Goal: Task Accomplishment & Management: Manage account settings

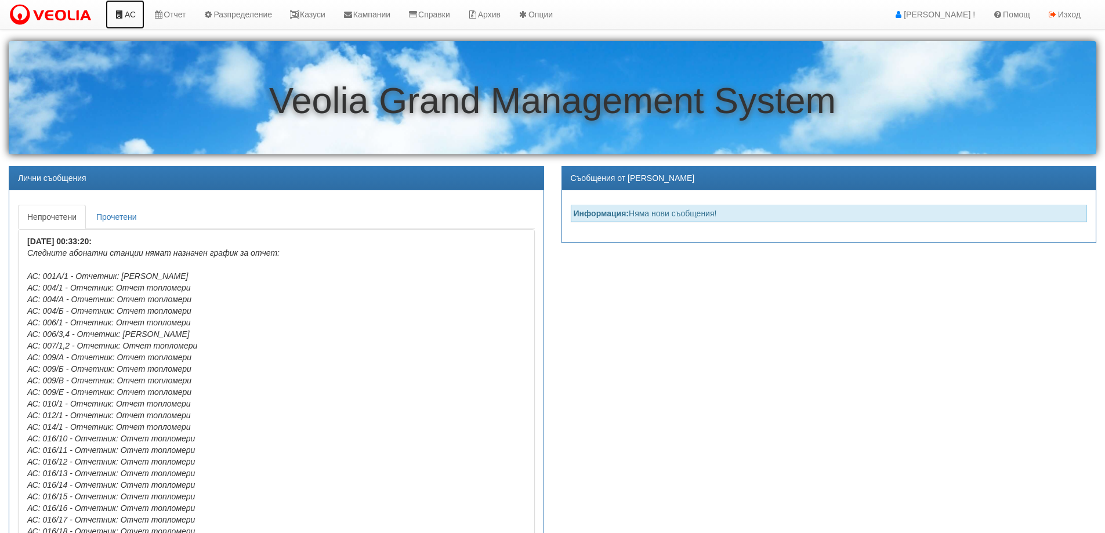
click at [126, 16] on link "АС" at bounding box center [125, 14] width 39 height 29
click at [315, 10] on link "Казуси" at bounding box center [307, 14] width 53 height 29
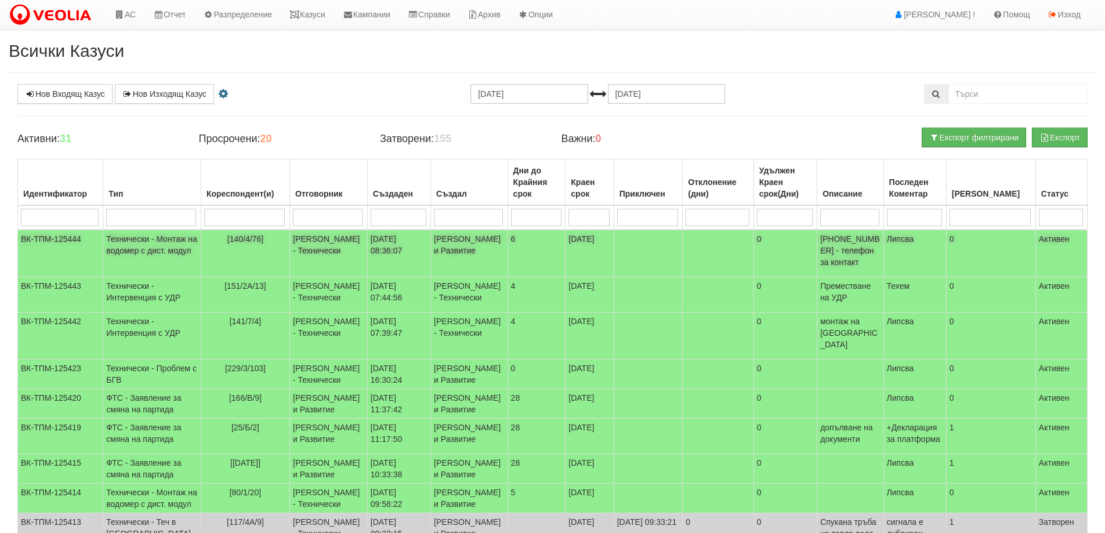
click at [231, 235] on span "[140/4/76]" at bounding box center [245, 238] width 36 height 9
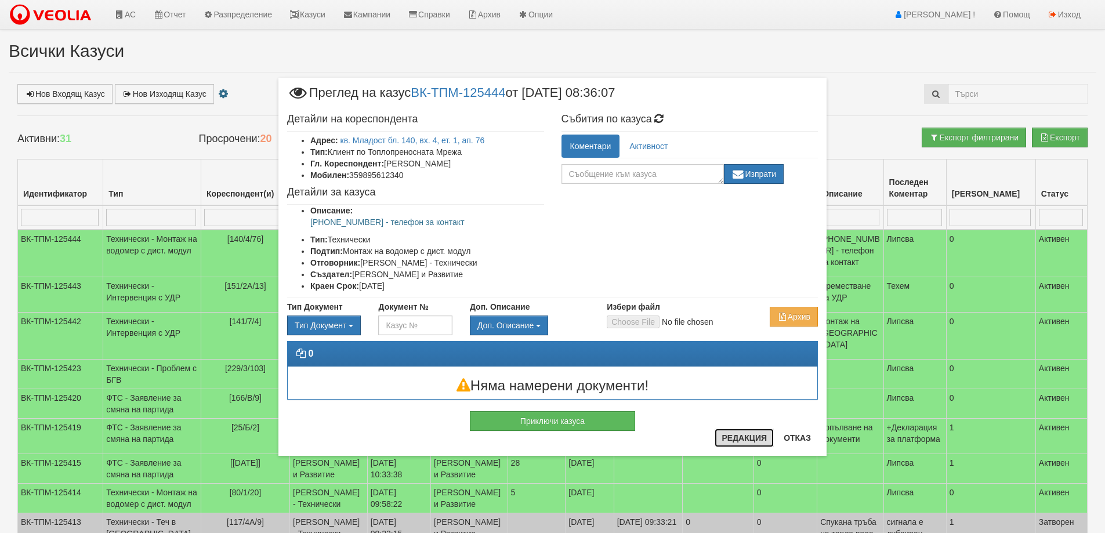
click at [752, 441] on button "Редакция" at bounding box center [743, 438] width 59 height 19
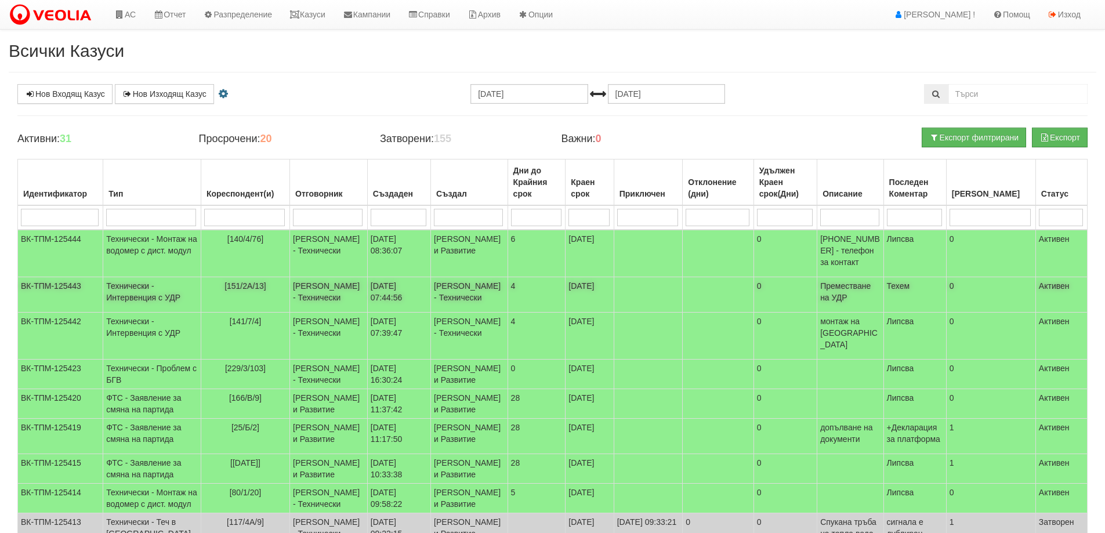
click at [246, 283] on span "[151/2А/13]" at bounding box center [245, 285] width 42 height 9
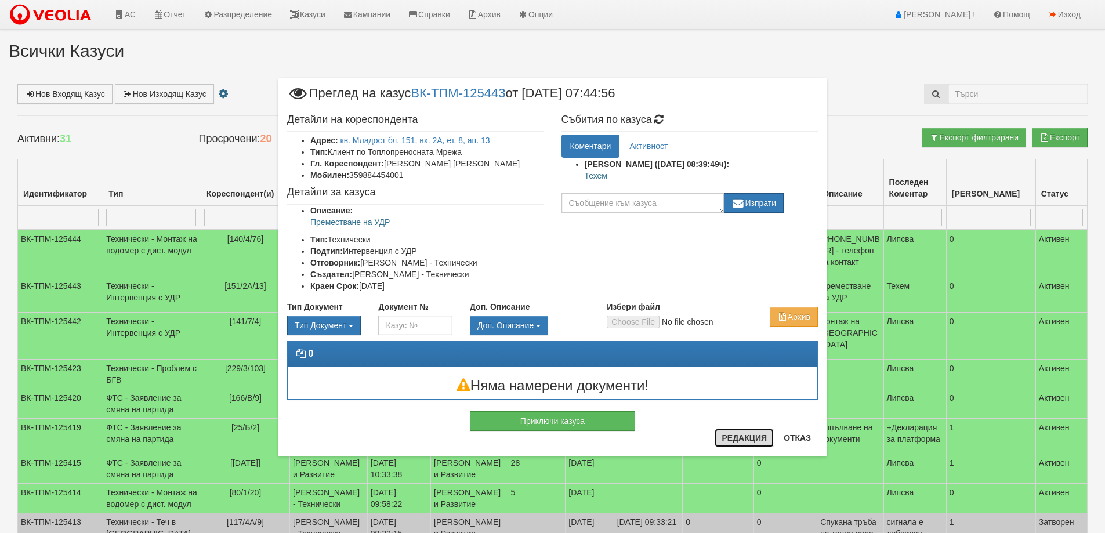
click at [747, 438] on button "Редакция" at bounding box center [743, 438] width 59 height 19
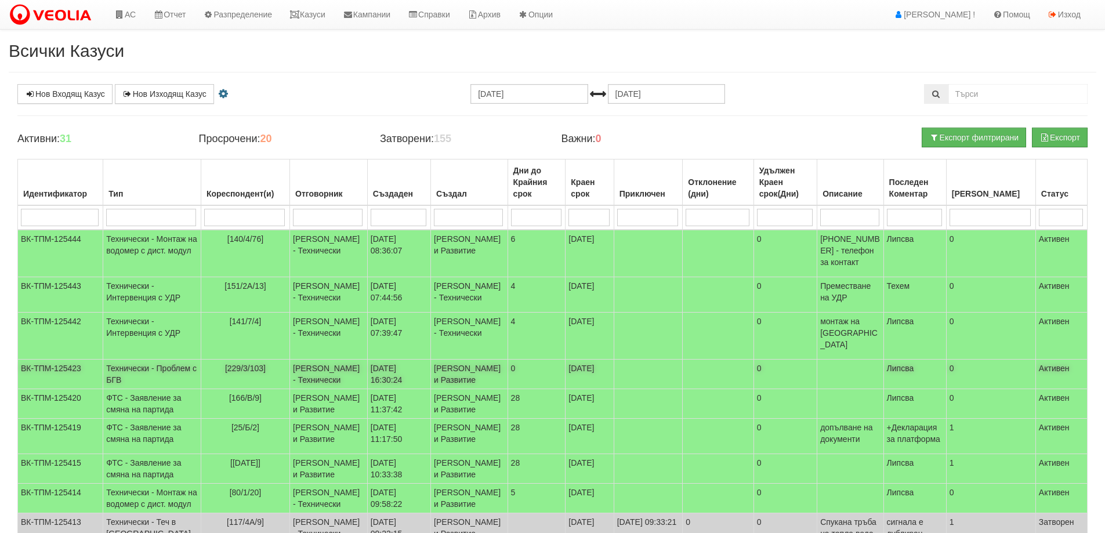
click at [240, 364] on span "[229/3/103]" at bounding box center [245, 368] width 41 height 9
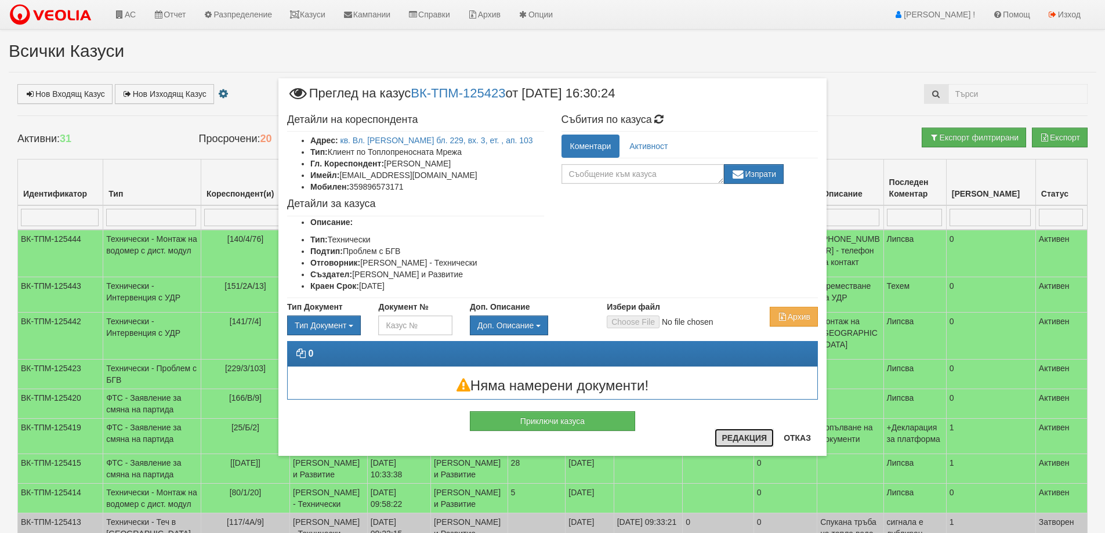
click at [755, 439] on button "Редакция" at bounding box center [743, 438] width 59 height 19
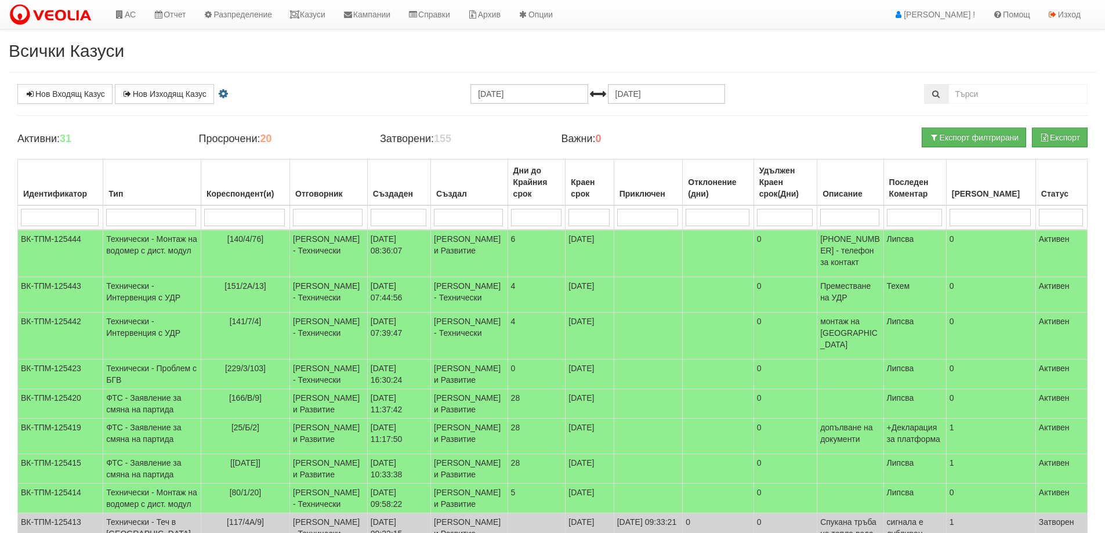
click at [236, 213] on input "search" at bounding box center [244, 217] width 81 height 17
type input "25"
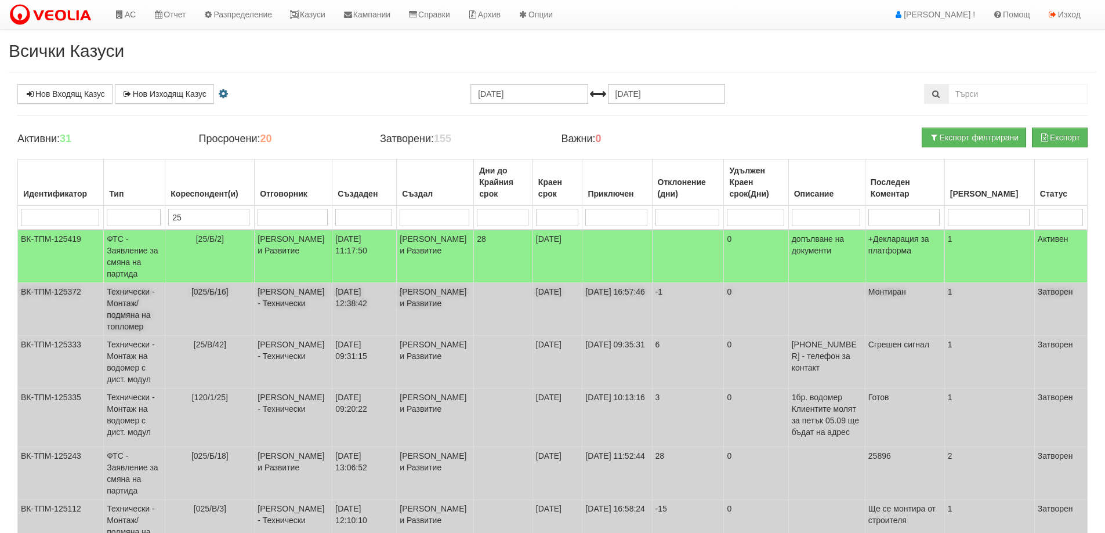
type input "25"
click at [217, 290] on span "[025/Б/16]" at bounding box center [209, 291] width 37 height 9
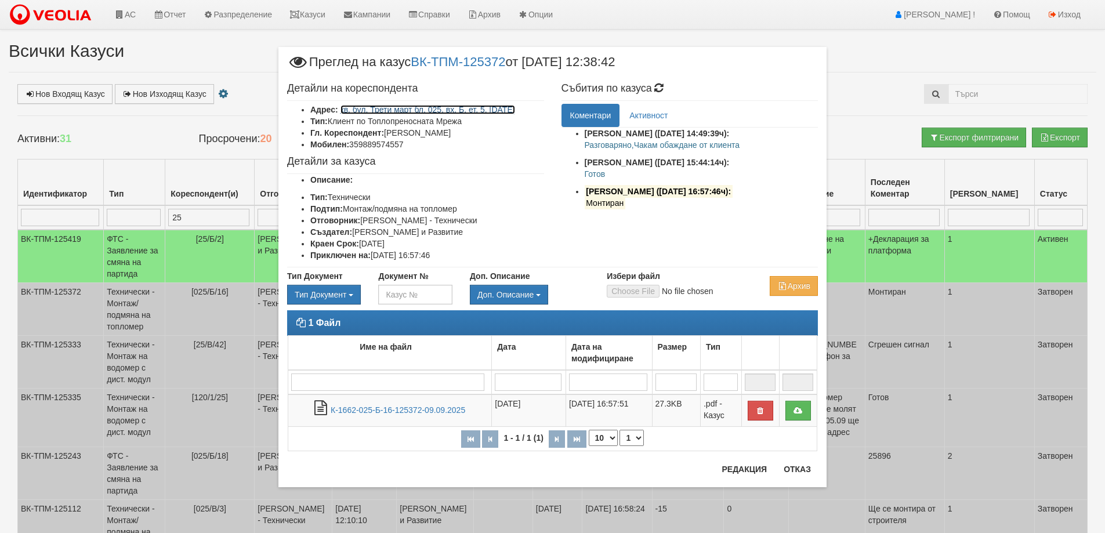
click at [456, 111] on link "кв. бул. Трети март бл. 025, вх. Б, ет. 5, ап. 16" at bounding box center [427, 109] width 175 height 9
click at [797, 474] on button "Отказ" at bounding box center [797, 469] width 41 height 19
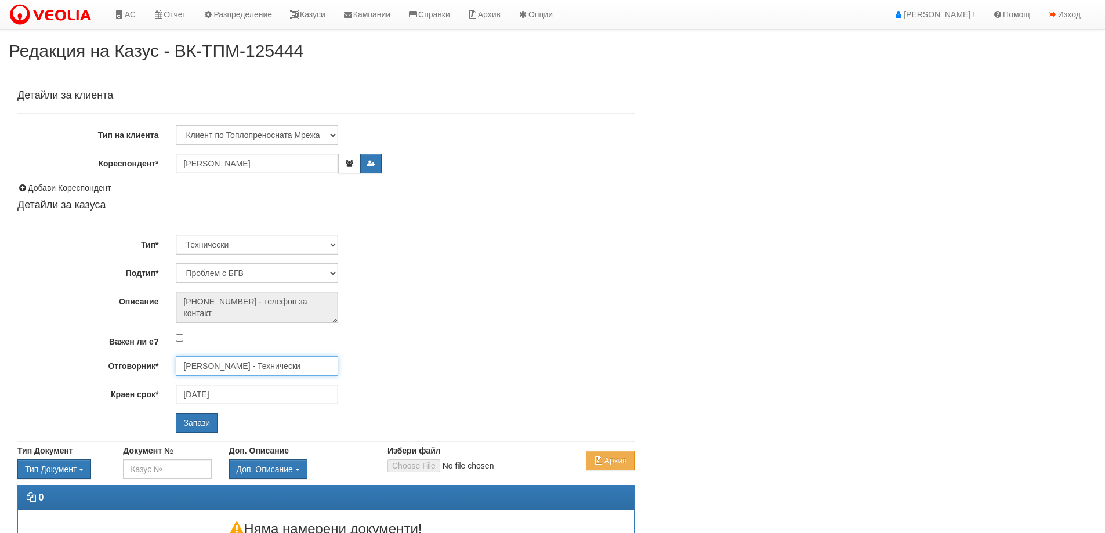
click at [278, 365] on input "Дончо Дончев - Технически" at bounding box center [257, 366] width 162 height 20
click at [249, 396] on div "Петър Добрев - Технически" at bounding box center [507, 397] width 661 height 14
type input "[PERSON_NAME] - Технически"
click at [203, 425] on input "Запази" at bounding box center [197, 423] width 42 height 20
select select "Интервенция с УДР"
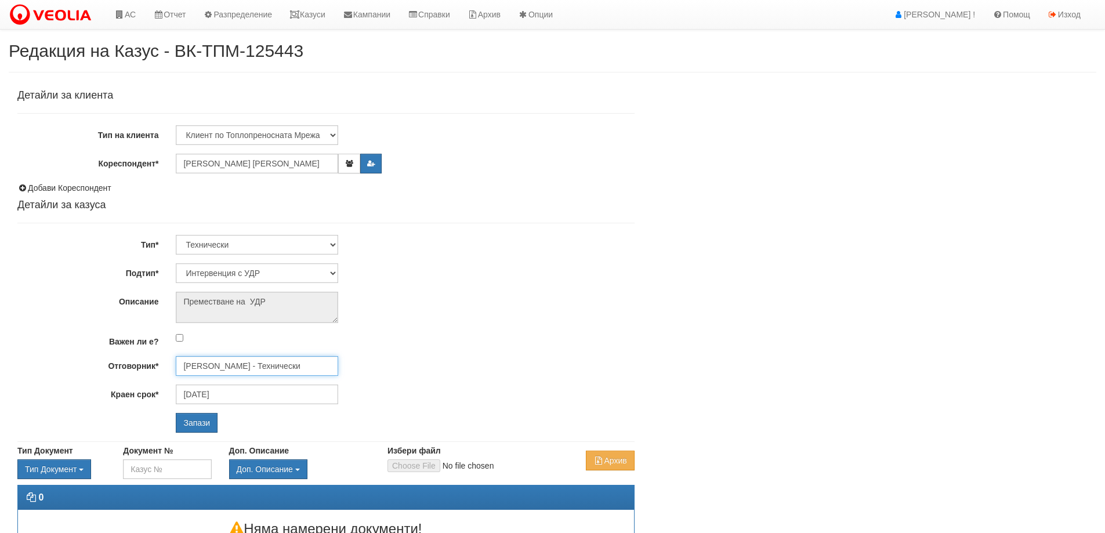
click at [237, 368] on input "[PERSON_NAME] - Технически" at bounding box center [257, 366] width 162 height 20
click at [228, 393] on div "[PERSON_NAME] - Технически" at bounding box center [507, 397] width 661 height 14
type input "[PERSON_NAME] - Технически"
click at [187, 426] on input "Запази" at bounding box center [197, 423] width 42 height 20
click at [238, 364] on input "Дончо Дончев - Технически" at bounding box center [257, 366] width 162 height 20
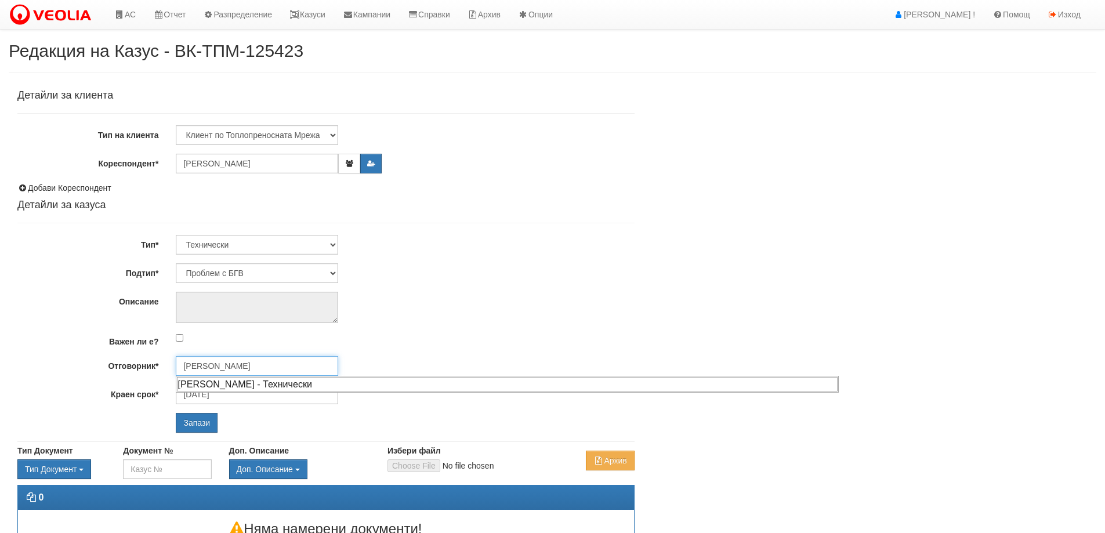
click at [252, 382] on div "Диян Стоянов - Технически" at bounding box center [507, 384] width 661 height 14
type input "Диян Стоянов - Технически"
click at [201, 427] on input "Запази" at bounding box center [197, 423] width 42 height 20
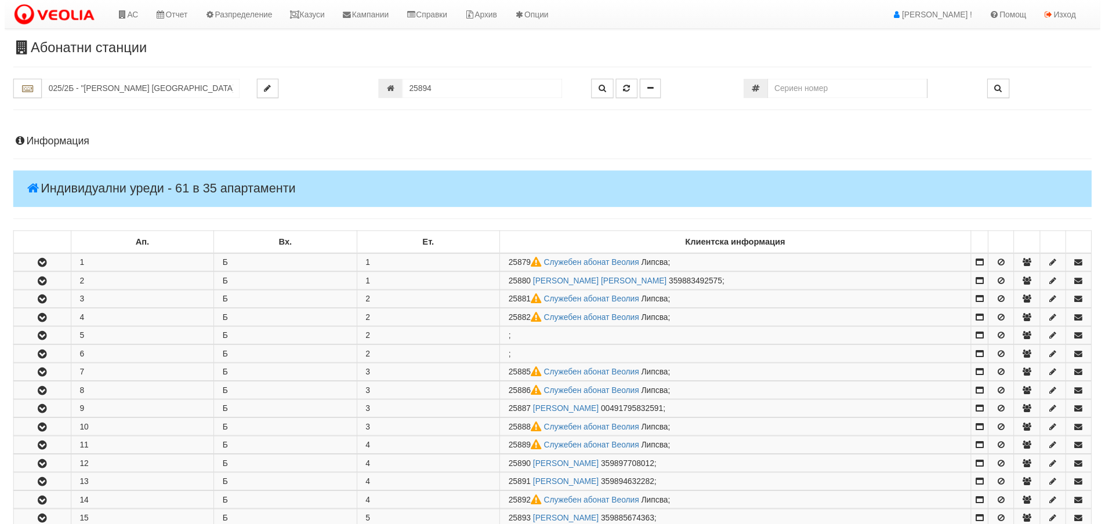
scroll to position [507, 0]
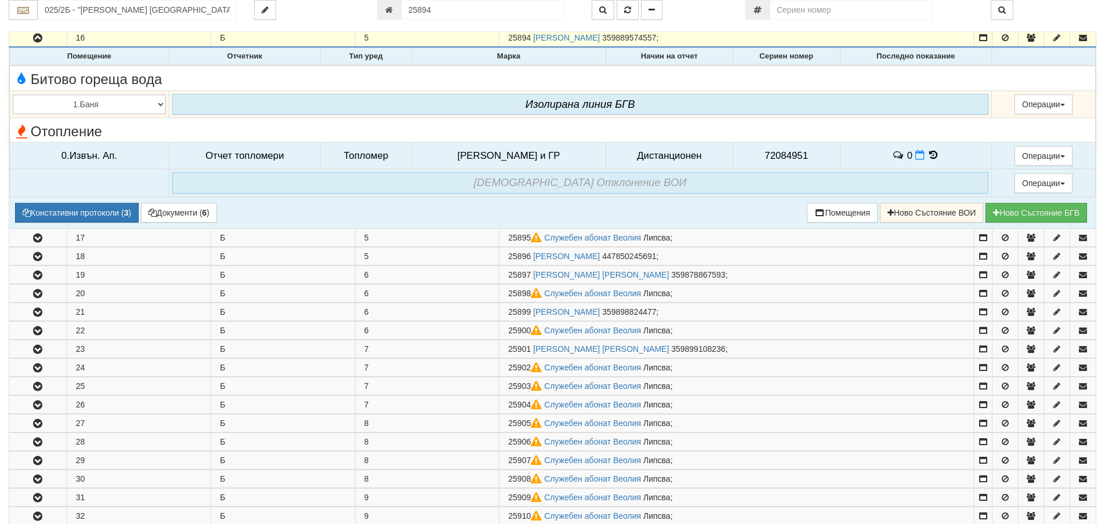
click at [769, 157] on span "72084951" at bounding box center [785, 155] width 43 height 11
copy span "72084951"
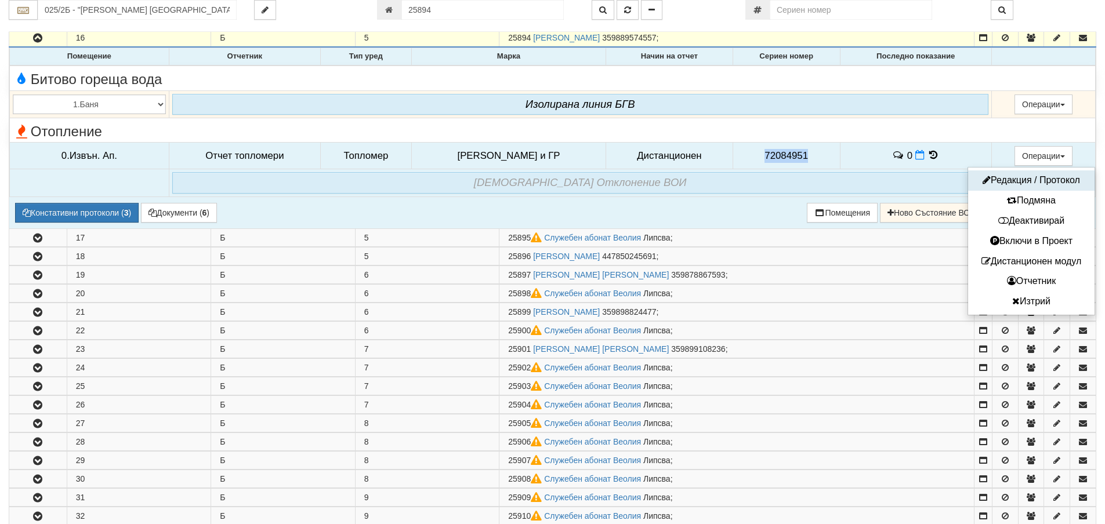
click at [1027, 183] on button "Редакция / Протокол" at bounding box center [1031, 180] width 121 height 14
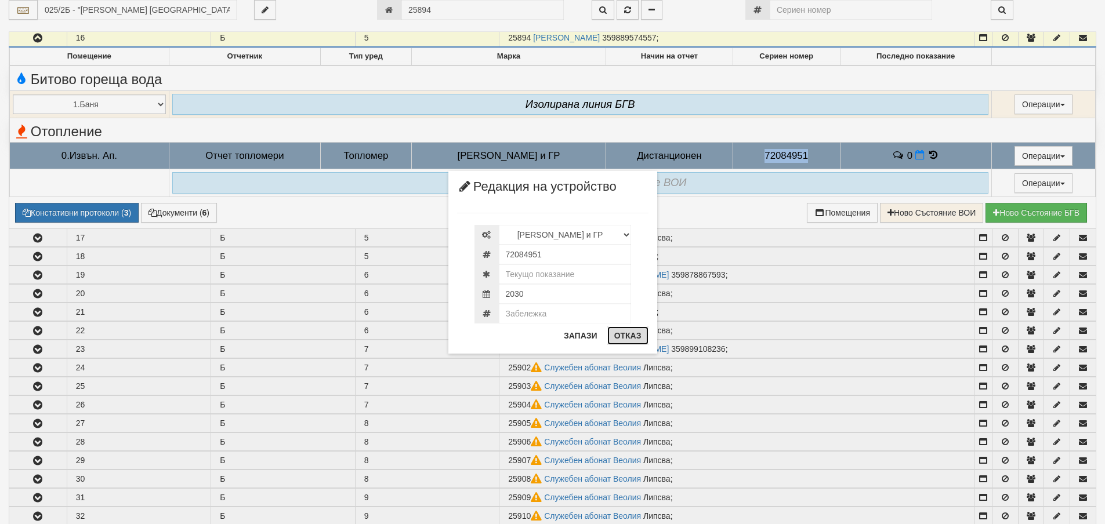
click at [625, 339] on button "Отказ" at bounding box center [627, 336] width 41 height 19
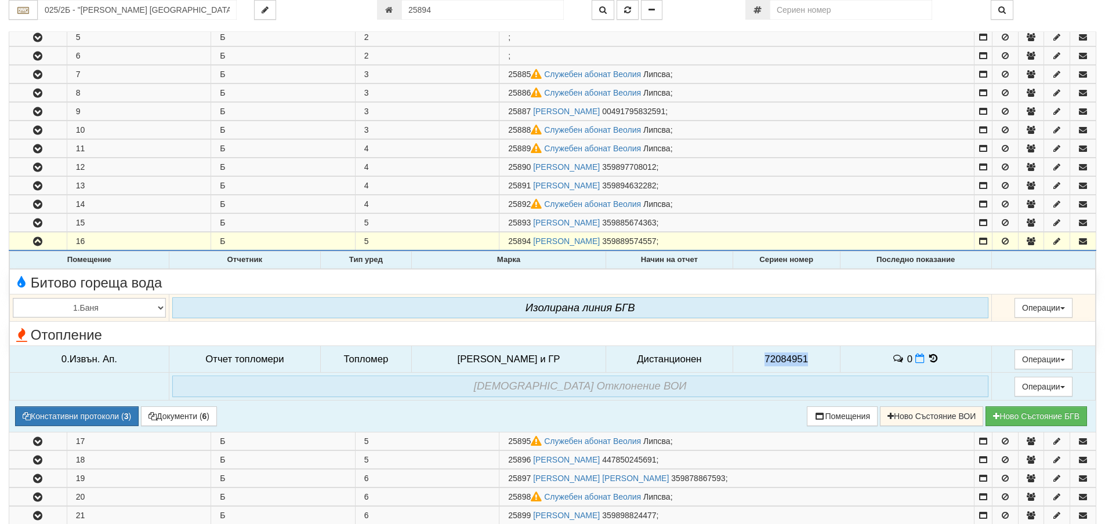
scroll to position [159, 0]
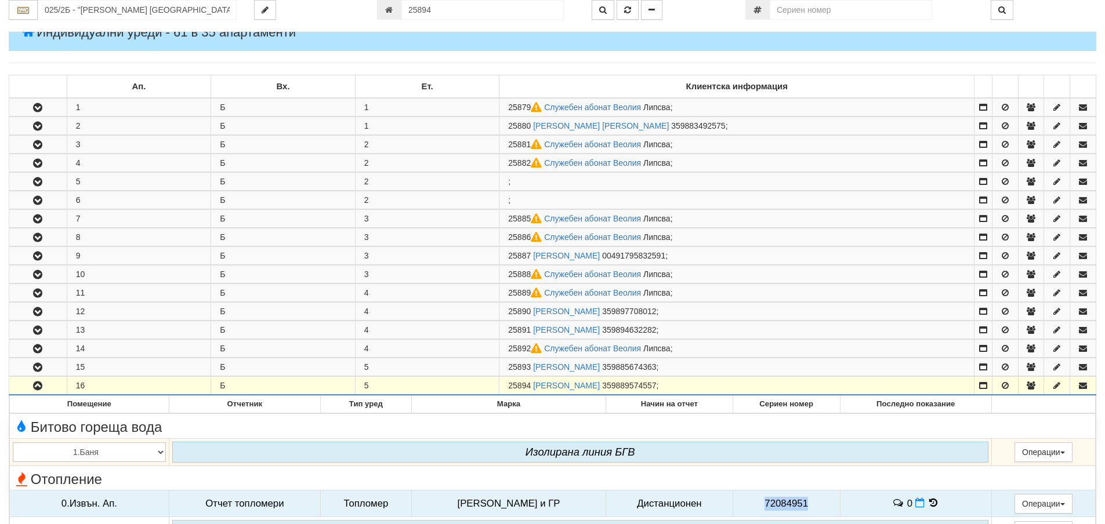
click at [33, 387] on icon "button" at bounding box center [38, 386] width 14 height 8
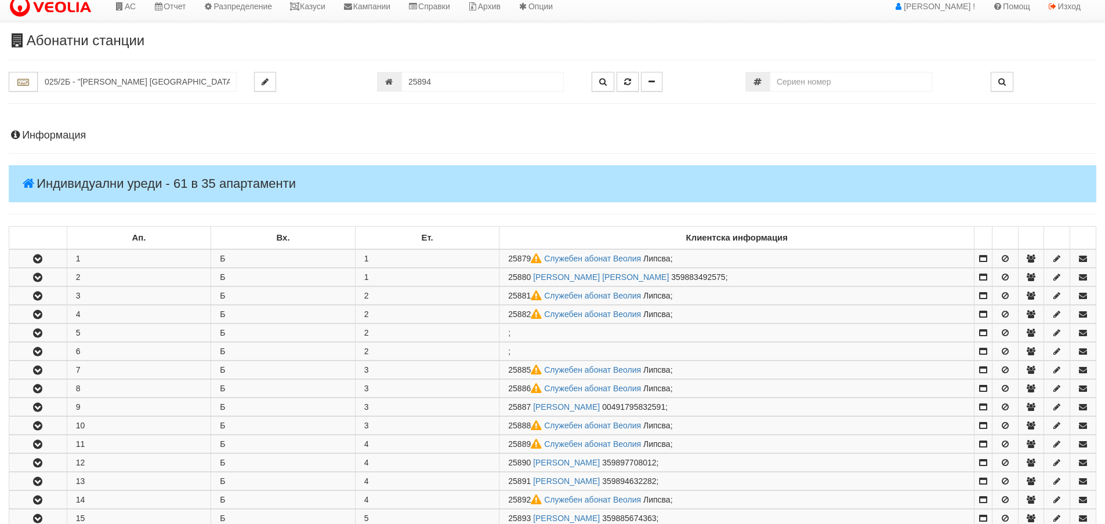
scroll to position [0, 0]
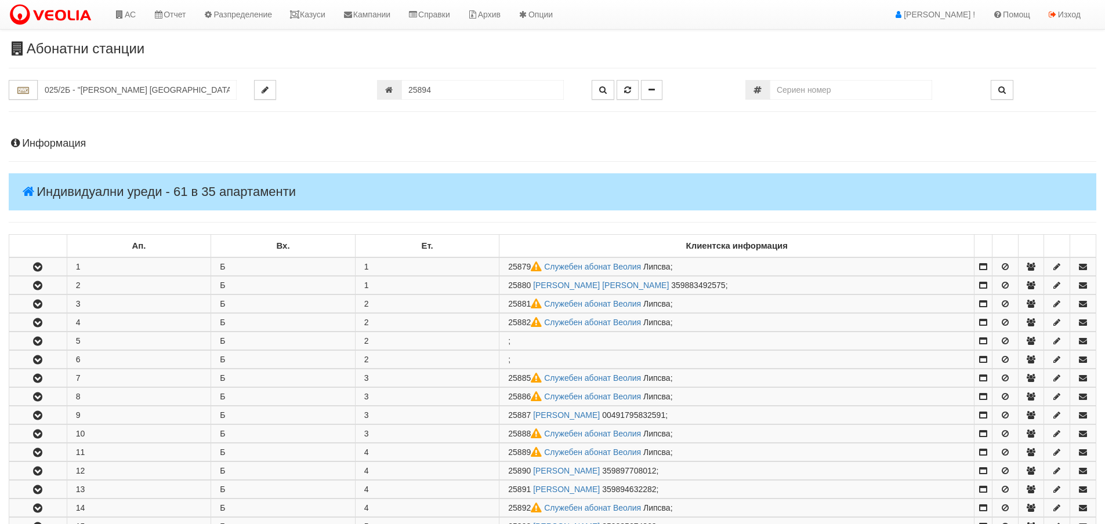
click at [72, 195] on h4 "Индивидуални уреди - 61 в 35 апартаменти" at bounding box center [552, 191] width 1087 height 37
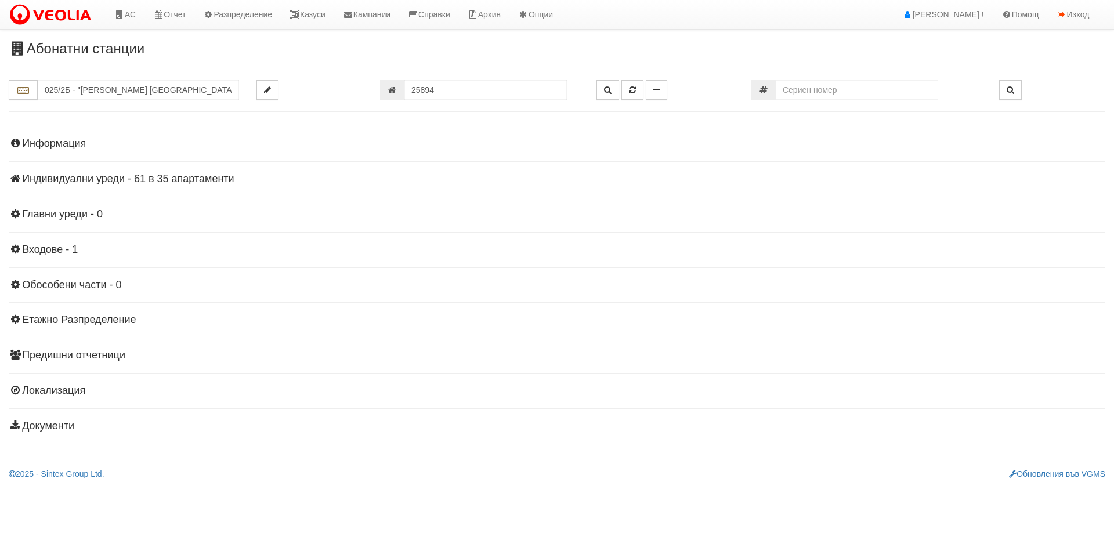
click at [51, 139] on h4 "Информация" at bounding box center [557, 144] width 1096 height 12
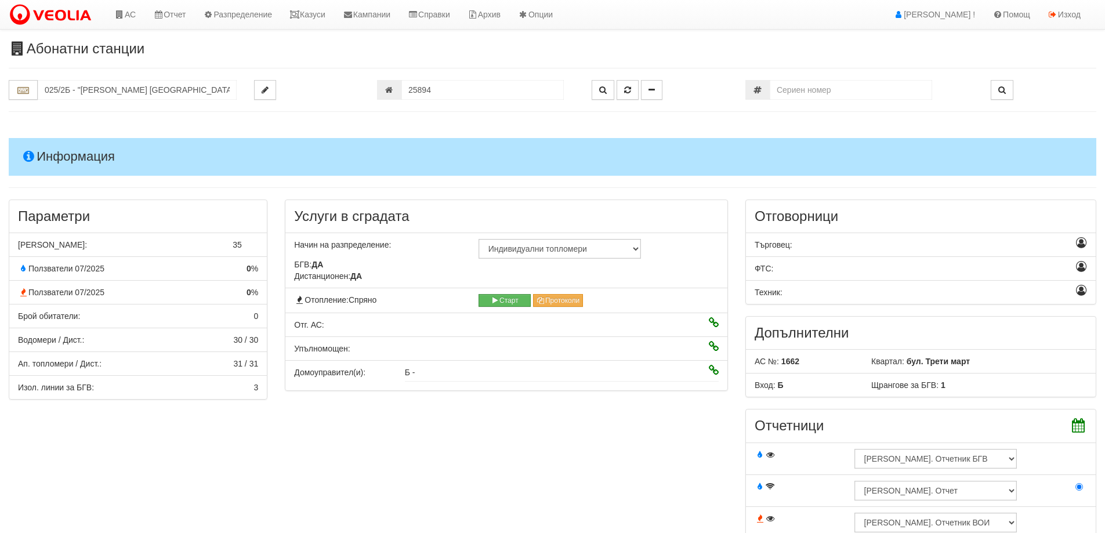
click at [52, 155] on h4 "Информация" at bounding box center [552, 156] width 1087 height 37
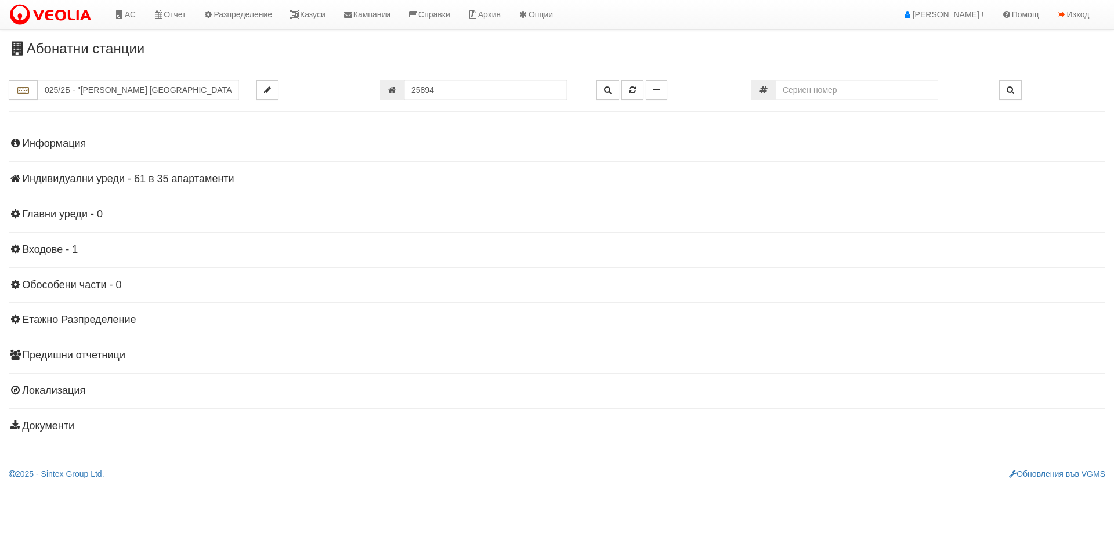
click at [50, 136] on div "Информация Параметри Брой Апартаменти: 35 Ползватели 07/2025 0 %" at bounding box center [557, 284] width 1096 height 320
click at [54, 141] on h4 "Информация" at bounding box center [557, 144] width 1096 height 12
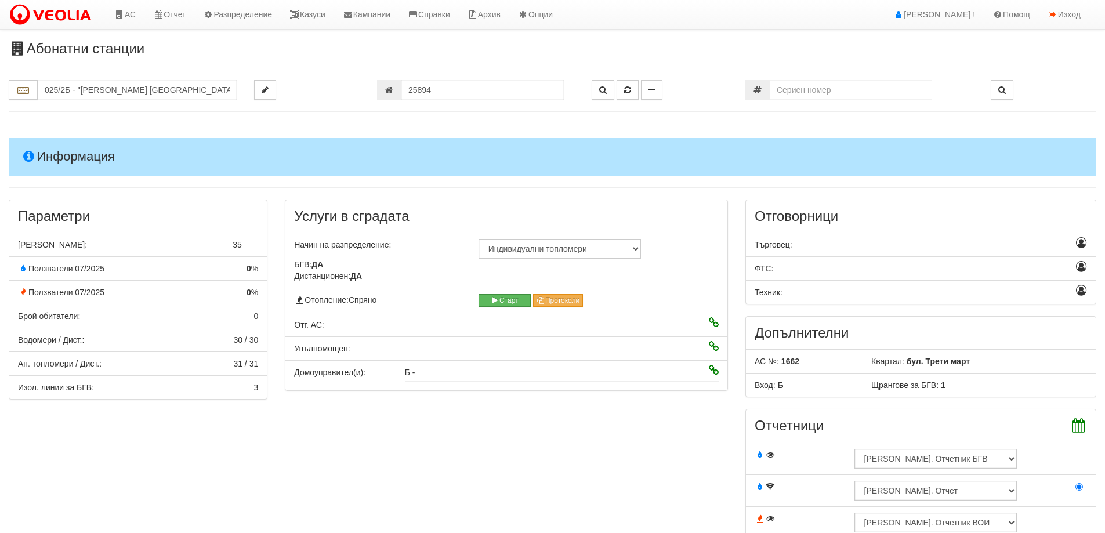
click at [53, 161] on h4 "Информация" at bounding box center [552, 156] width 1087 height 37
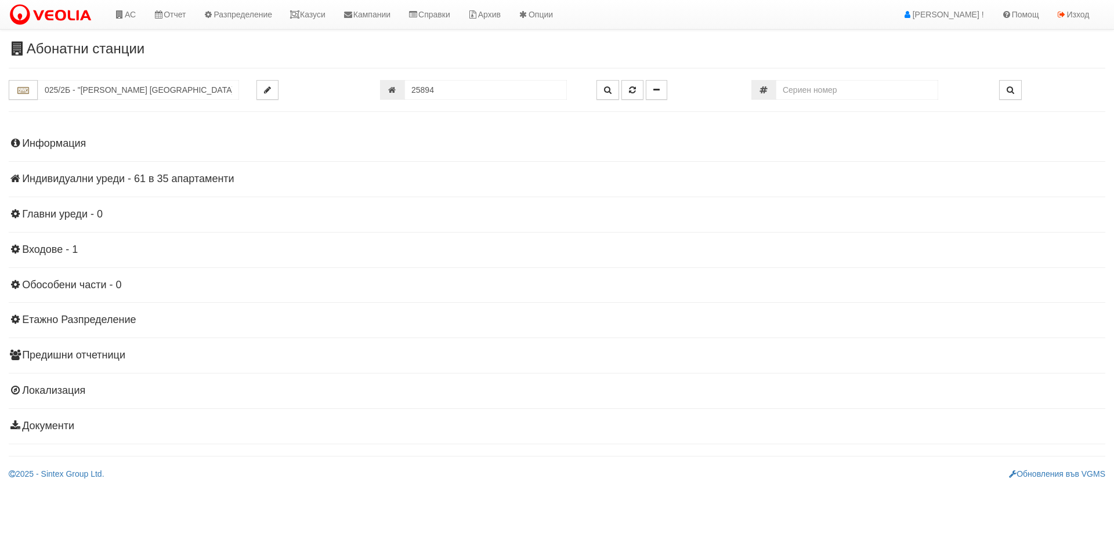
click at [76, 177] on h4 "Индивидуални уреди - 61 в 35 апартаменти" at bounding box center [557, 179] width 1096 height 12
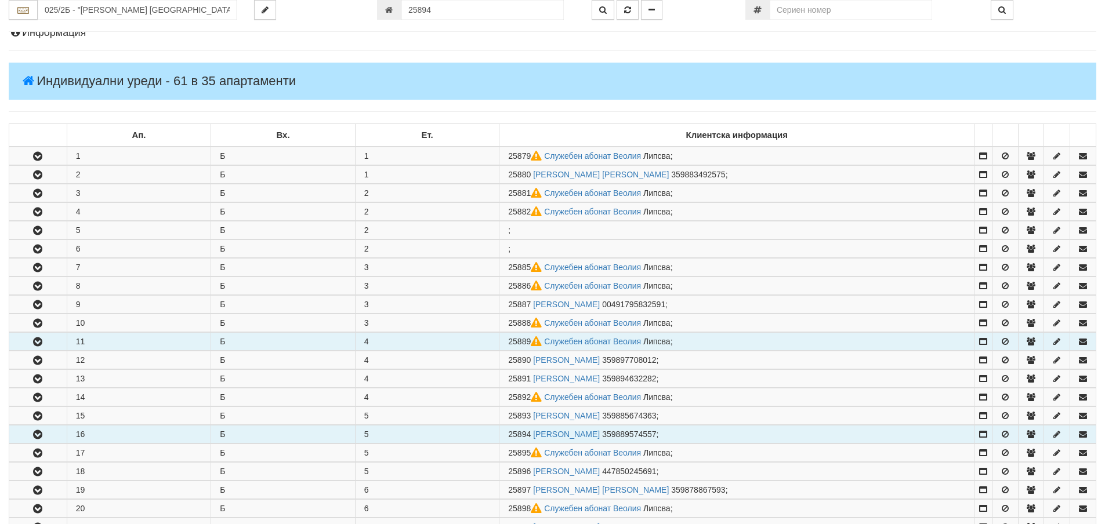
scroll to position [116, 0]
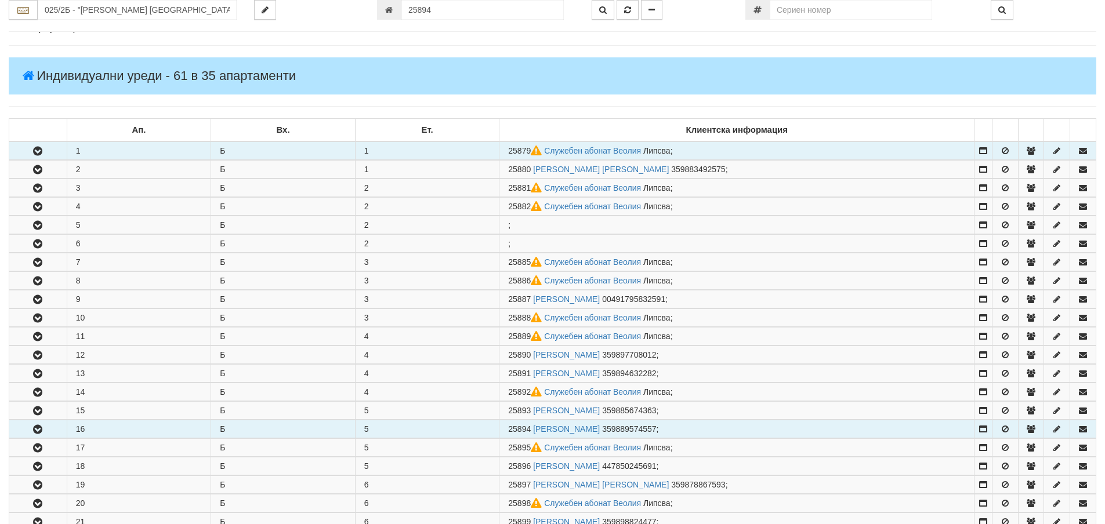
click at [37, 151] on icon "button" at bounding box center [38, 151] width 14 height 8
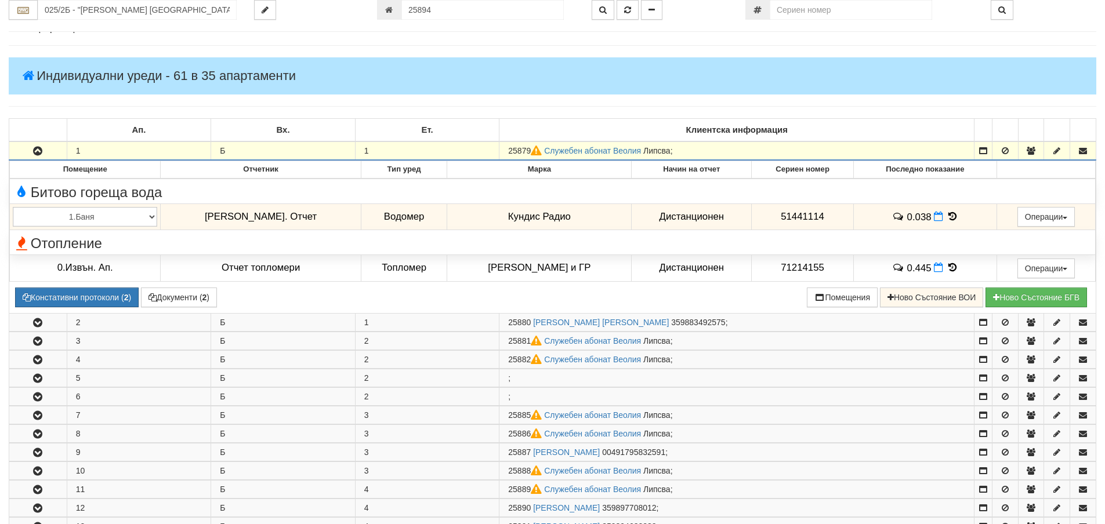
click at [37, 151] on icon "button" at bounding box center [38, 151] width 14 height 8
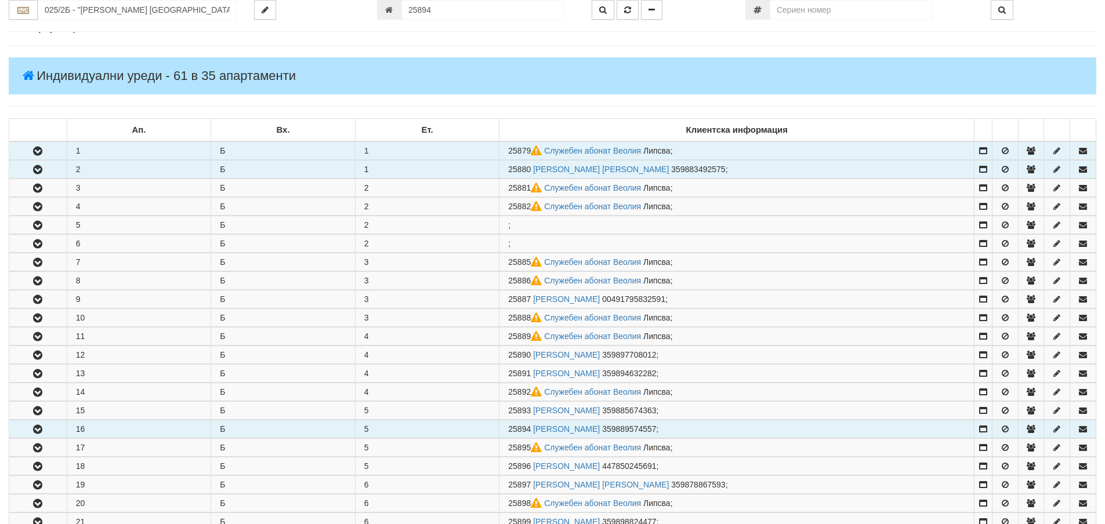
click at [42, 177] on button "button" at bounding box center [37, 169] width 57 height 17
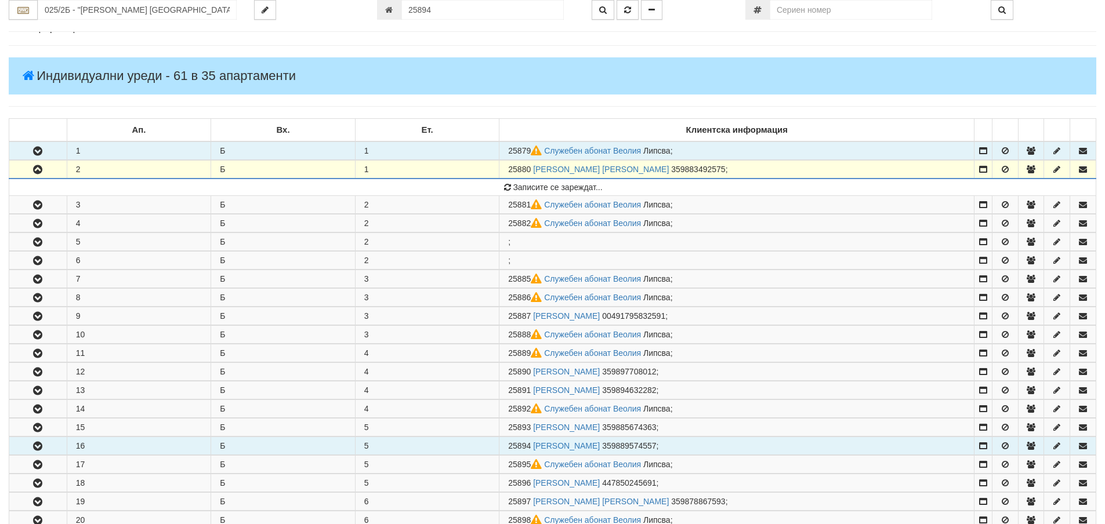
click at [42, 177] on button "button" at bounding box center [37, 169] width 57 height 17
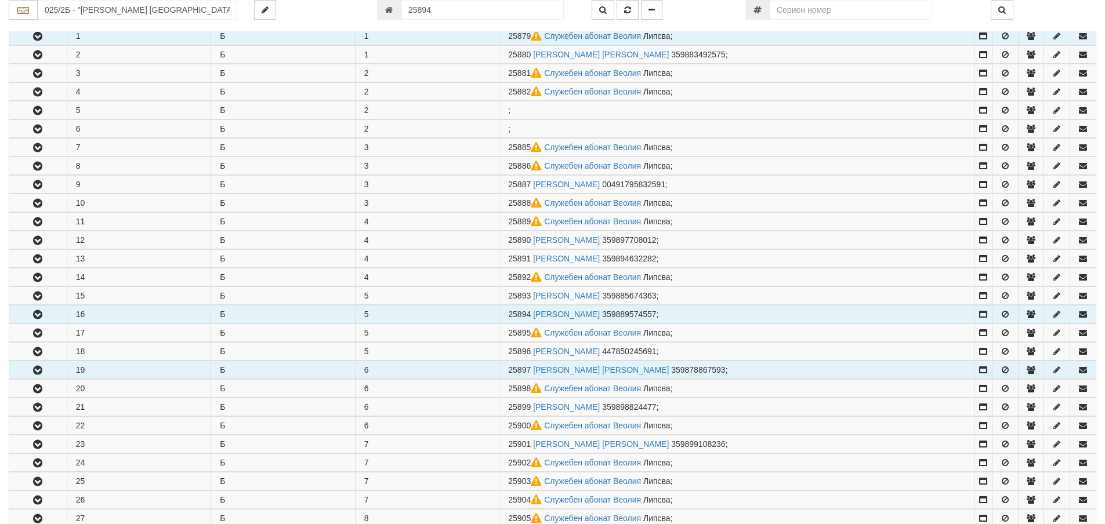
scroll to position [232, 0]
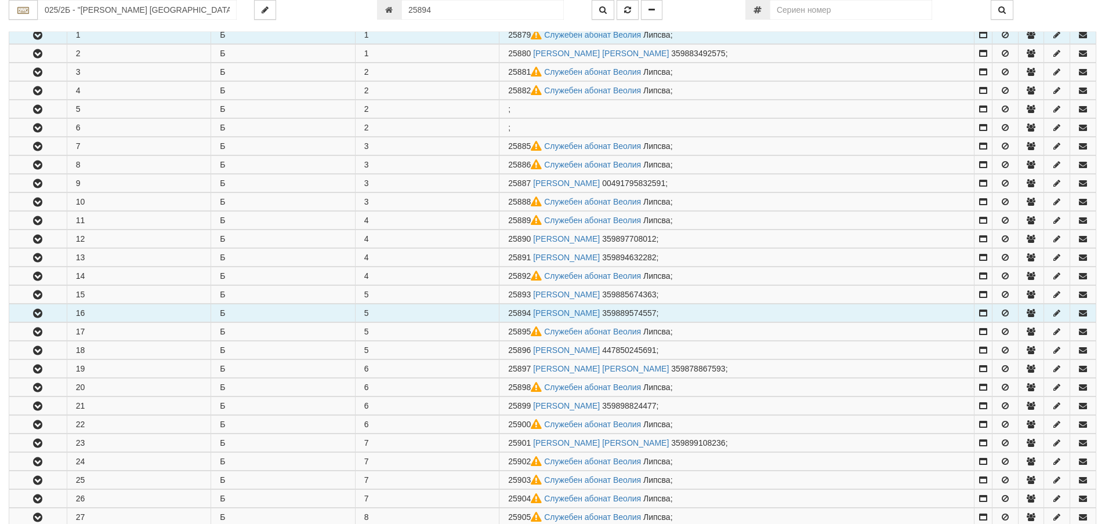
click at [46, 315] on button "button" at bounding box center [37, 312] width 57 height 17
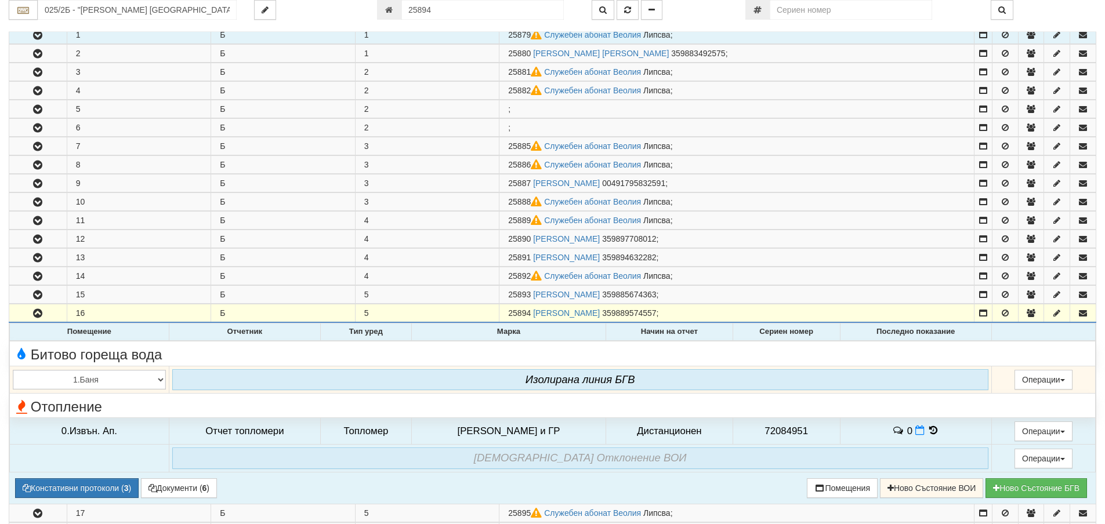
click at [600, 379] on icon "Изолирана линия БГВ" at bounding box center [580, 379] width 110 height 12
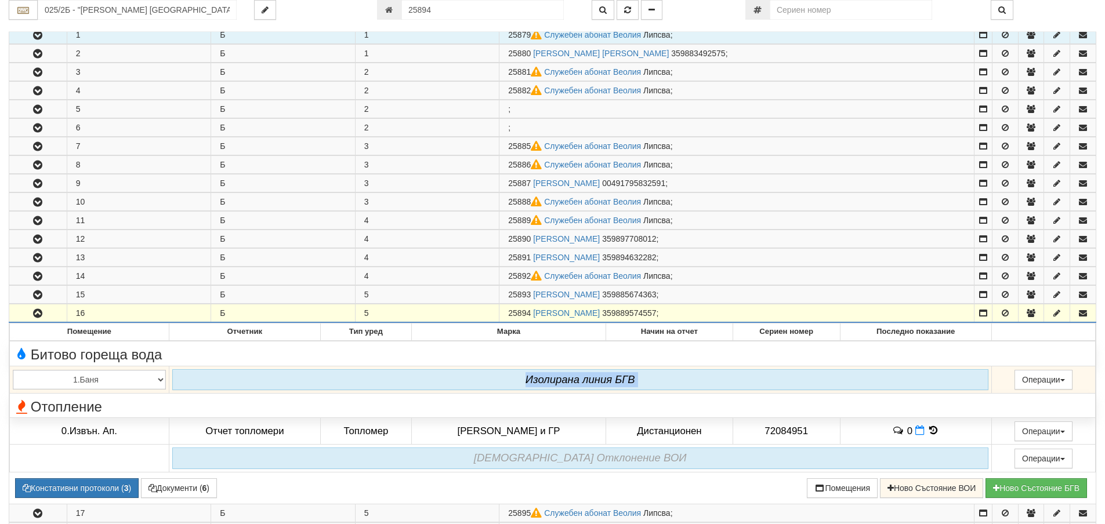
click at [53, 313] on button "button" at bounding box center [37, 312] width 57 height 17
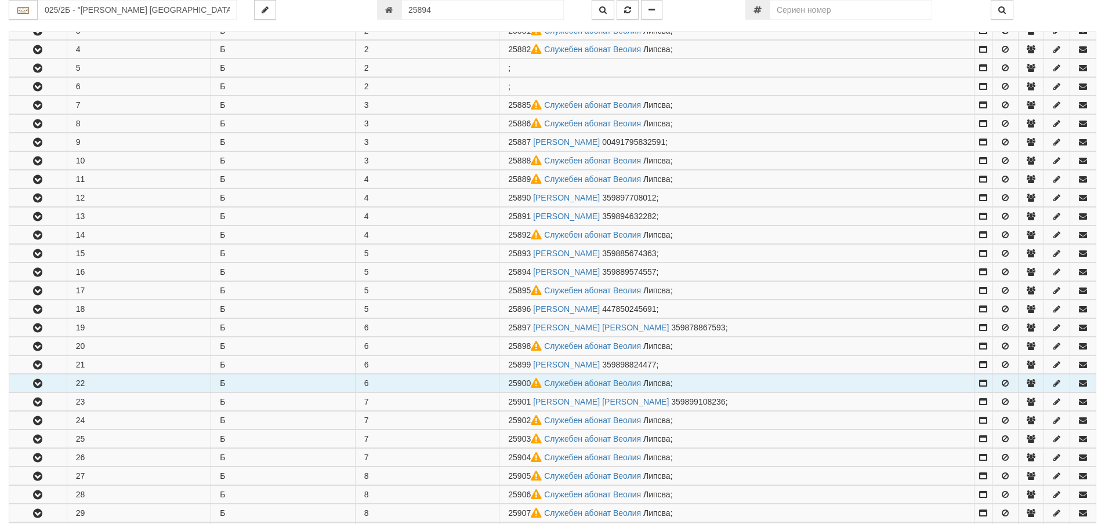
scroll to position [406, 0]
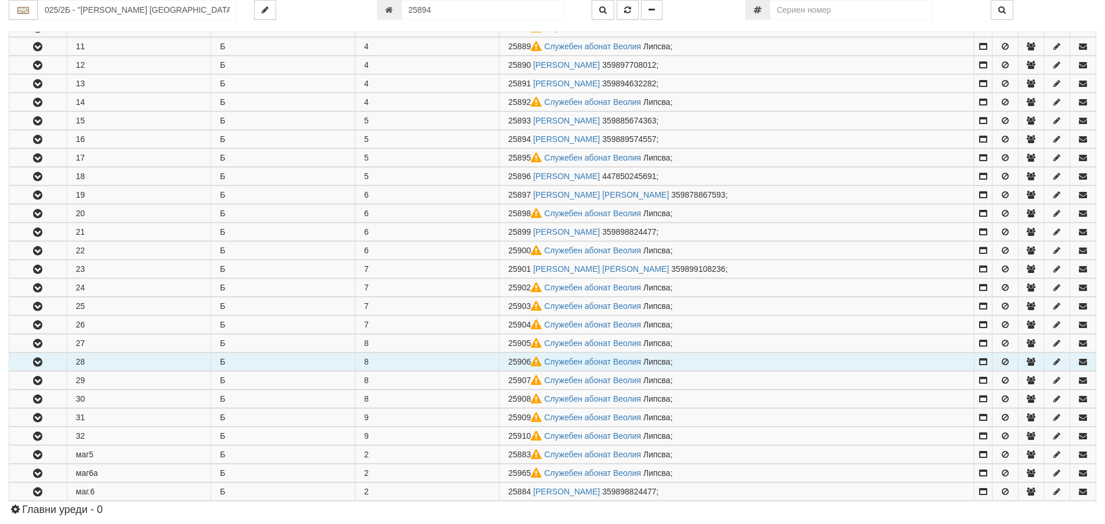
click at [48, 361] on button "button" at bounding box center [37, 361] width 57 height 17
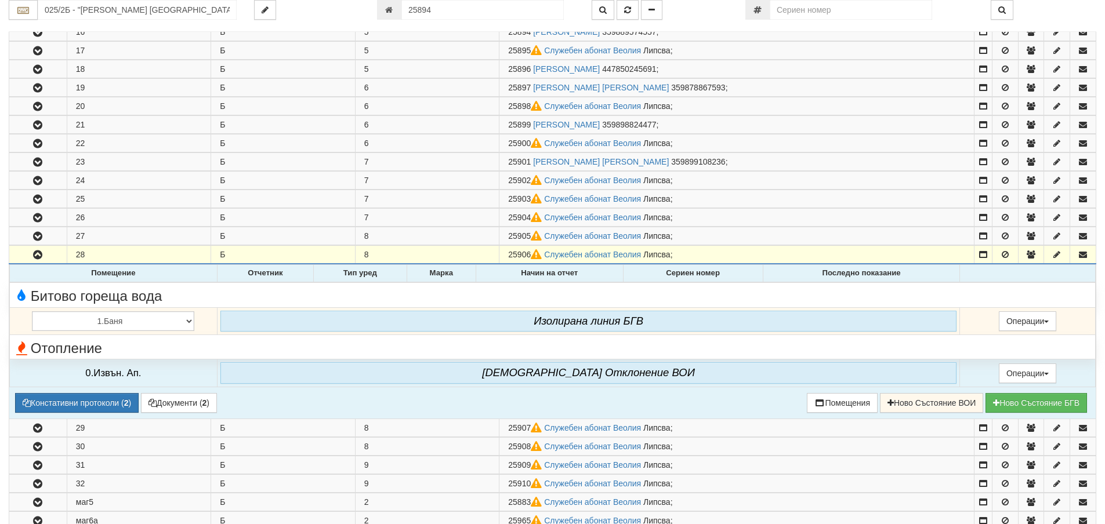
scroll to position [522, 0]
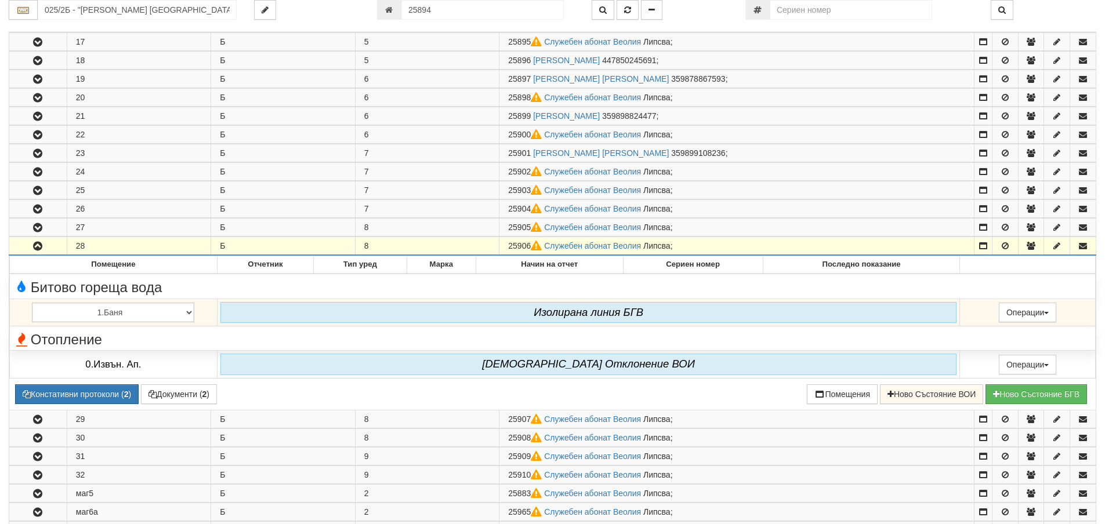
click at [46, 245] on button "button" at bounding box center [37, 245] width 57 height 17
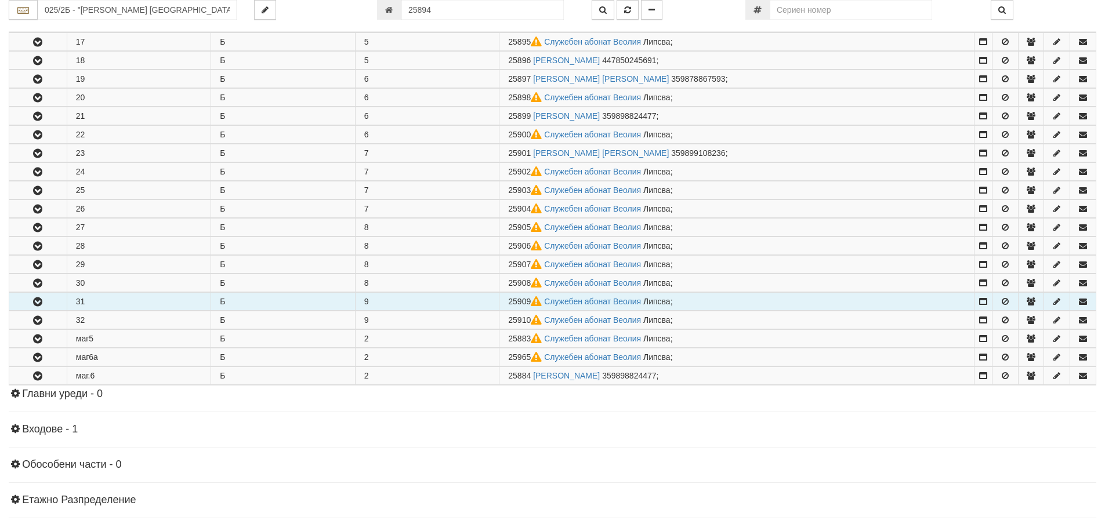
click at [46, 305] on button "button" at bounding box center [37, 301] width 57 height 17
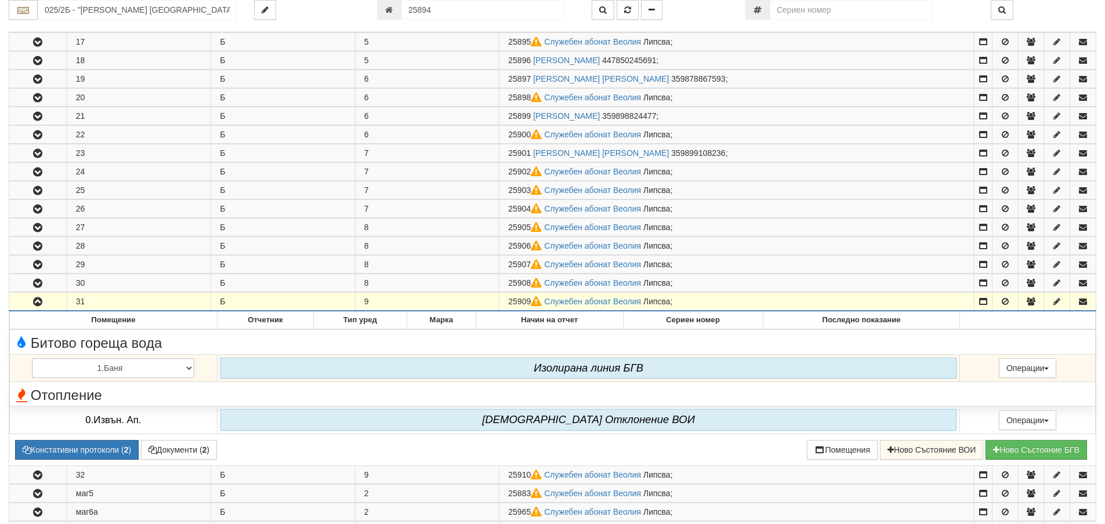
click at [46, 305] on button "button" at bounding box center [37, 301] width 57 height 17
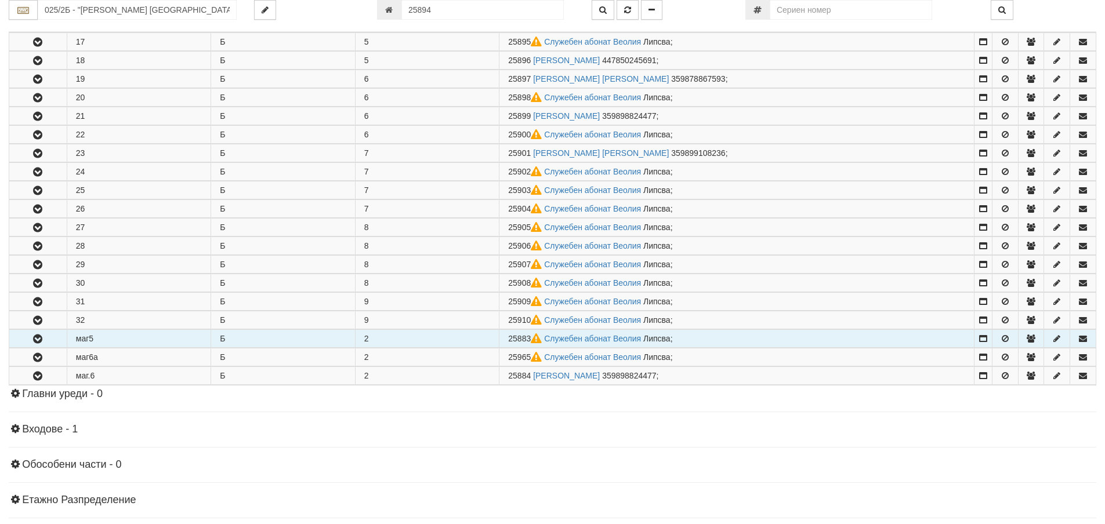
click at [52, 340] on button "button" at bounding box center [37, 338] width 57 height 17
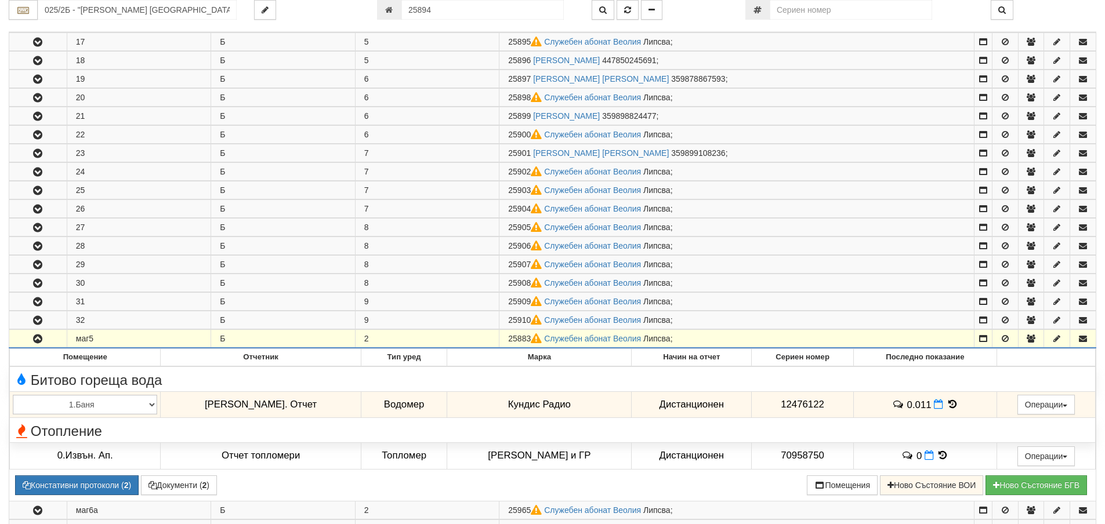
click at [52, 340] on button "button" at bounding box center [37, 338] width 57 height 17
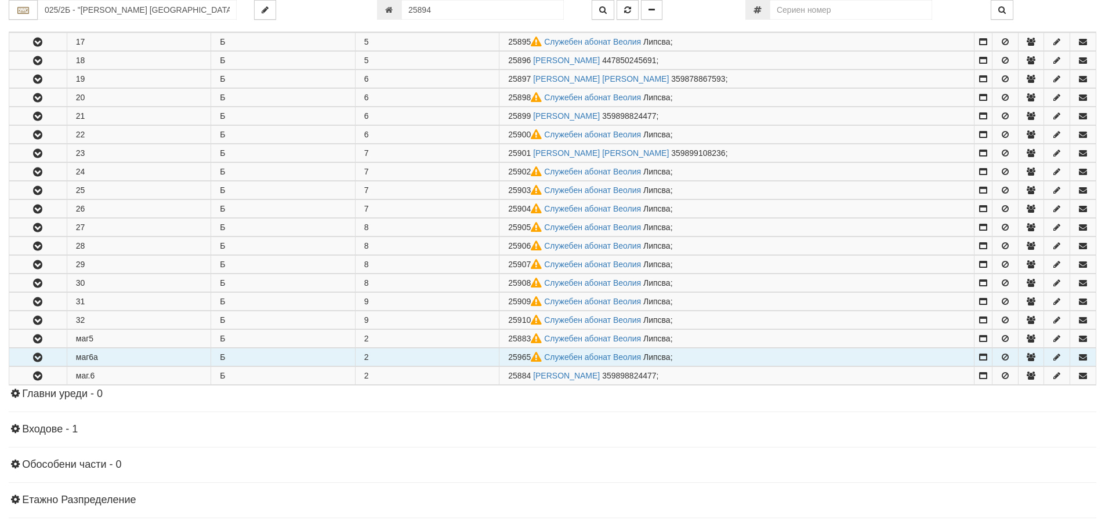
click at [48, 362] on button "button" at bounding box center [37, 357] width 57 height 17
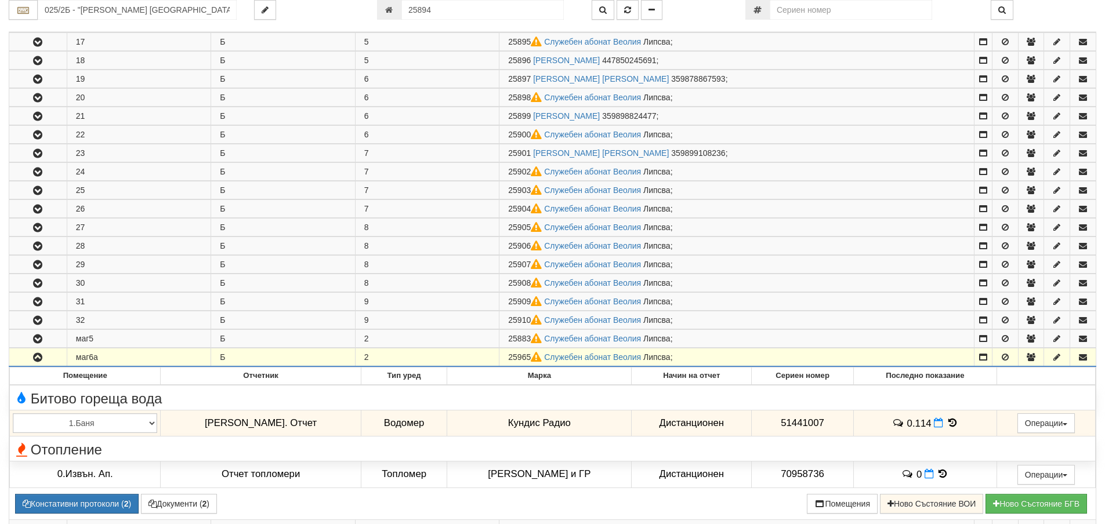
click at [50, 361] on button "button" at bounding box center [37, 357] width 57 height 17
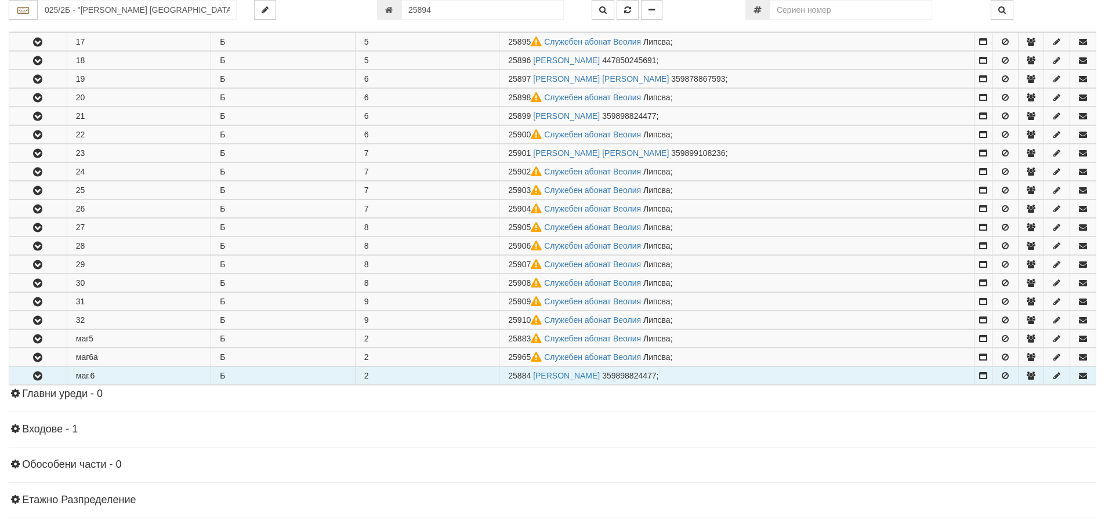
click at [53, 379] on button "button" at bounding box center [37, 375] width 57 height 17
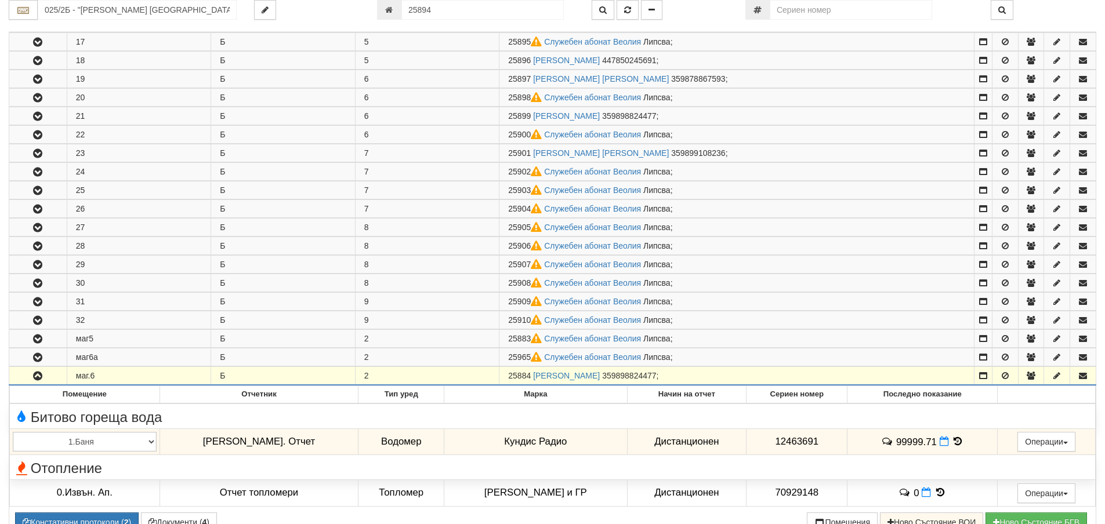
click at [53, 379] on button "button" at bounding box center [37, 375] width 57 height 17
